Goal: Task Accomplishment & Management: Use online tool/utility

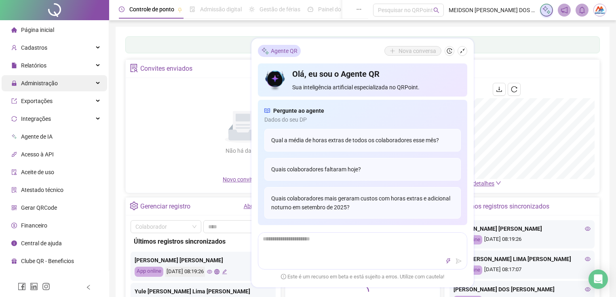
click at [96, 86] on div "Administração" at bounding box center [55, 83] width 106 height 16
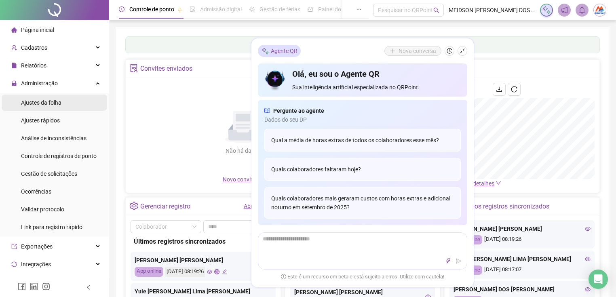
click at [73, 106] on li "Ajustes da folha" at bounding box center [55, 103] width 106 height 16
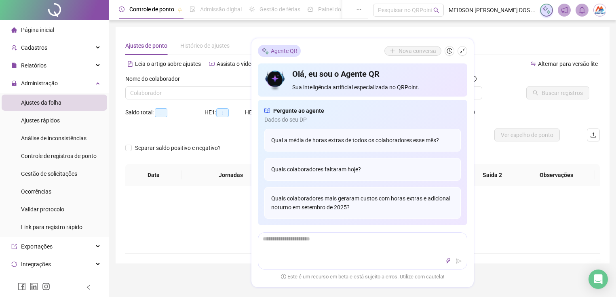
type input "**********"
click at [461, 49] on icon "shrink" at bounding box center [463, 51] width 6 height 6
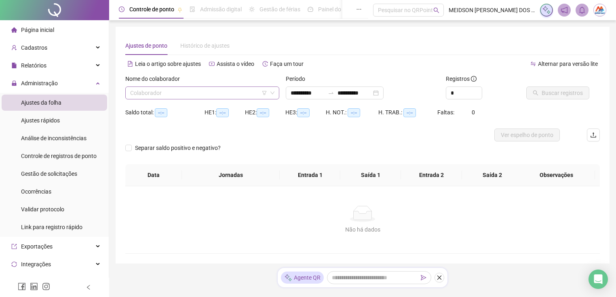
click at [213, 94] on input "search" at bounding box center [198, 93] width 137 height 12
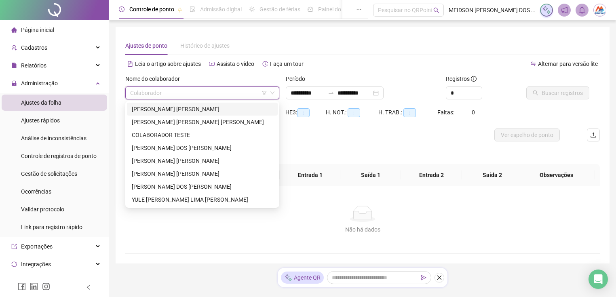
click at [193, 110] on div "[PERSON_NAME] [PERSON_NAME]" at bounding box center [202, 109] width 141 height 9
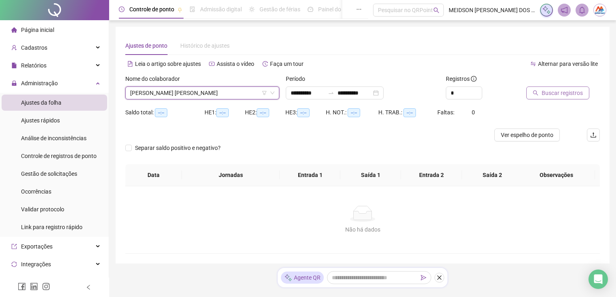
click at [552, 95] on span "Buscar registros" at bounding box center [562, 93] width 41 height 9
